Goal: Navigation & Orientation: Find specific page/section

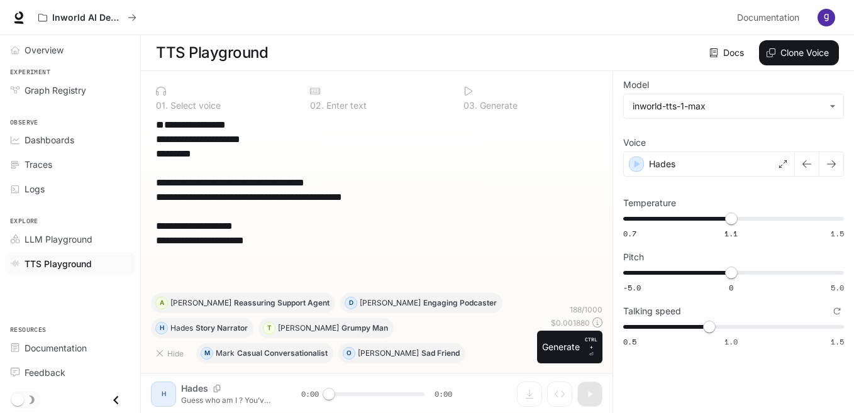
click at [602, 18] on div "Inworld AI Demos" at bounding box center [382, 17] width 699 height 25
click at [493, 18] on div "Inworld AI Demos" at bounding box center [382, 17] width 699 height 25
